Goal: Task Accomplishment & Management: Use online tool/utility

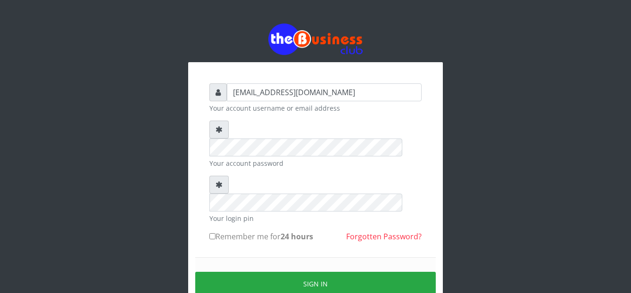
click at [211, 233] on input "Remember me for 24 hours" at bounding box center [212, 236] width 6 height 6
checkbox input "true"
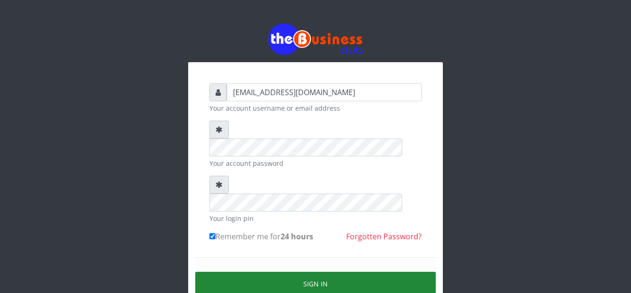
click at [242, 272] on button "Sign in" at bounding box center [315, 284] width 240 height 24
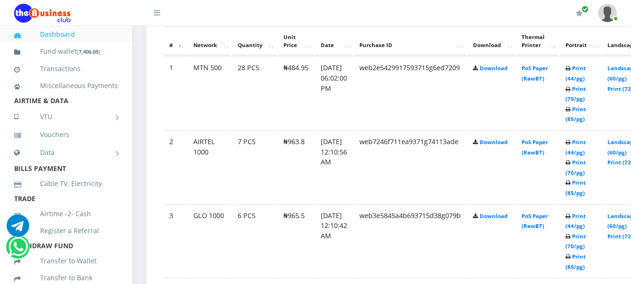
scroll to position [542, 0]
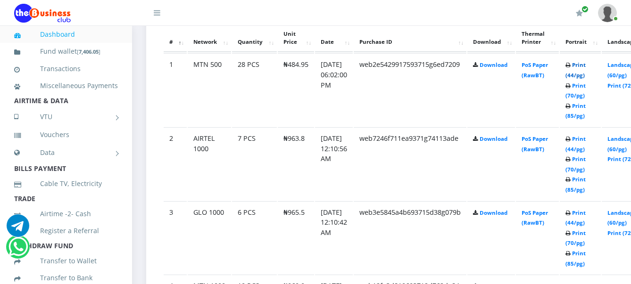
click at [585, 67] on link "Print (44/pg)" at bounding box center [575, 69] width 20 height 17
